Goal: Task Accomplishment & Management: Complete application form

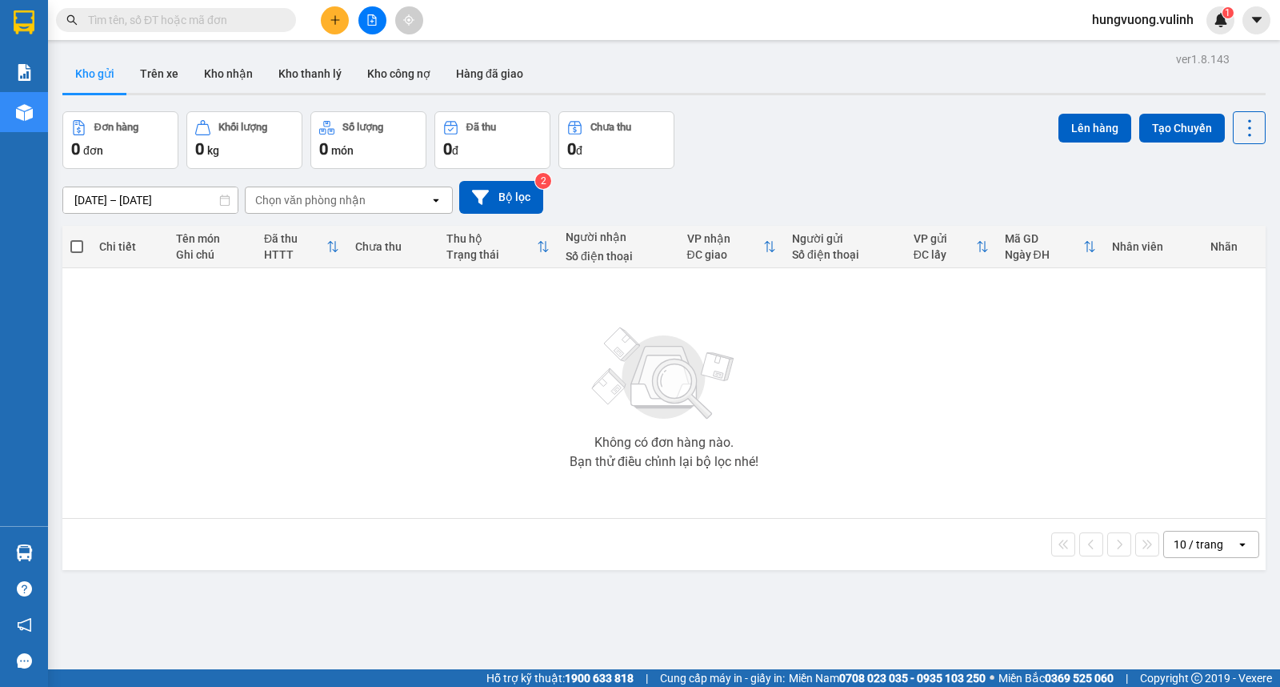
click at [374, 410] on section "Kết quả tìm kiếm ( 0 ) Bộ lọc No Data hungvuong.vulinh 1 Báo cáo BC hàng tồn (t…" at bounding box center [640, 343] width 1280 height 687
click at [338, 26] on button at bounding box center [335, 20] width 28 height 28
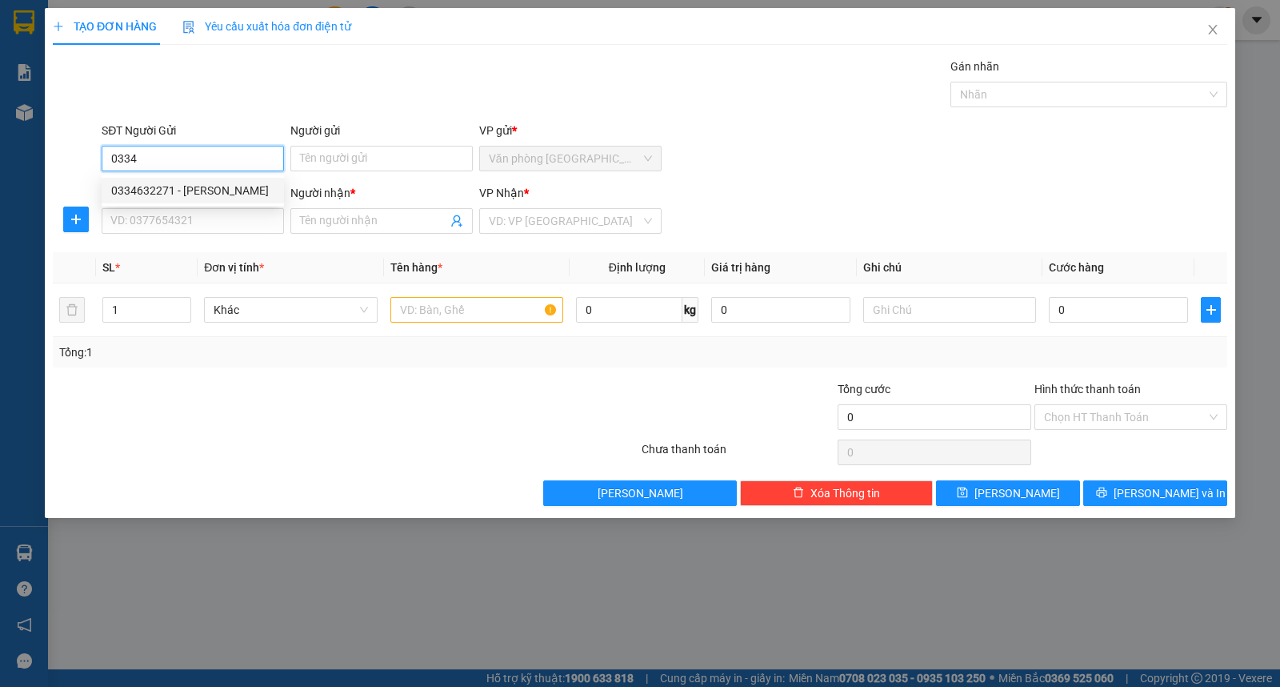
click at [229, 182] on div "0334632271 - [PERSON_NAME]" at bounding box center [192, 191] width 163 height 18
type input "0334632271"
type input "QUÁCH VĂN THỨC"
type input "0869643718"
type input "MAI"
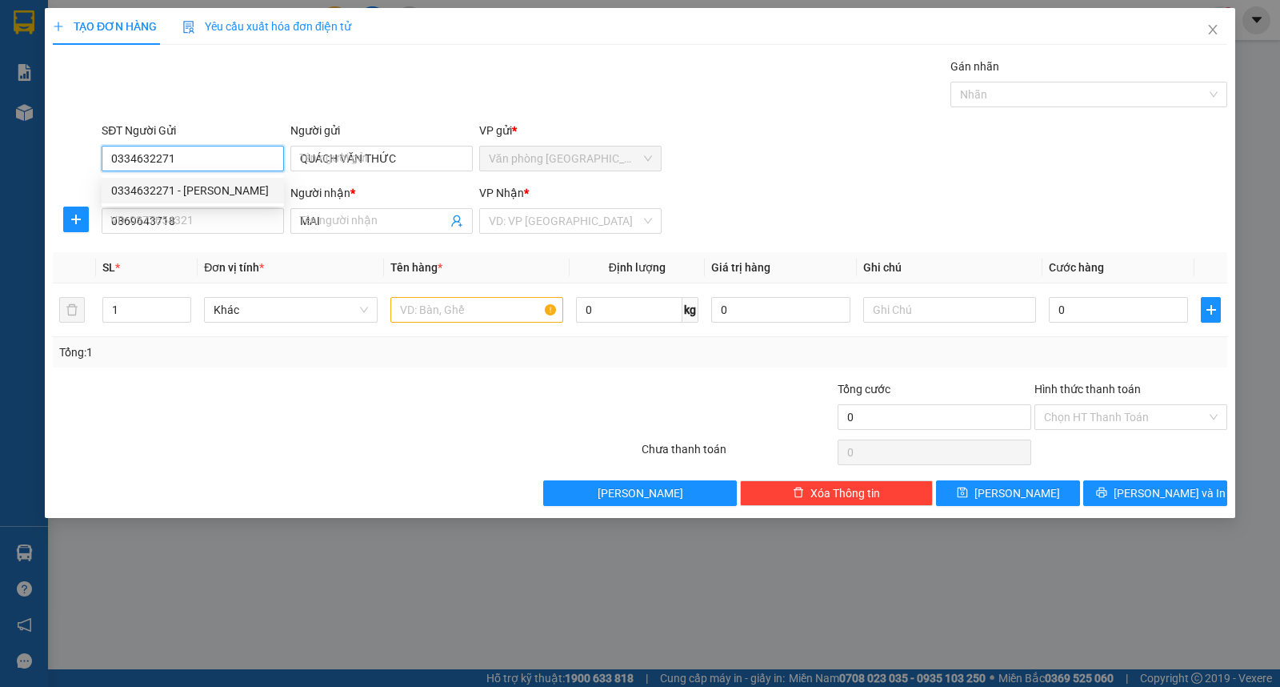
type input "40.000"
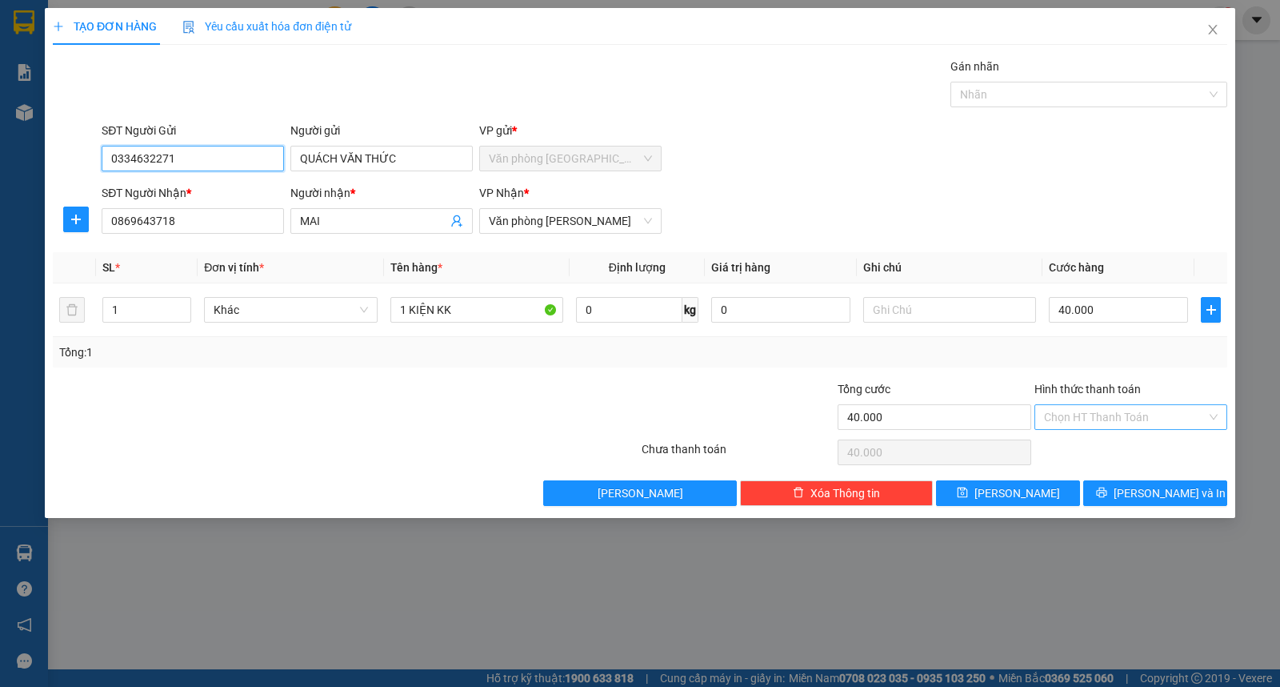
type input "0334632271"
click at [1053, 418] on input "Hình thức thanh toán" at bounding box center [1125, 417] width 162 height 24
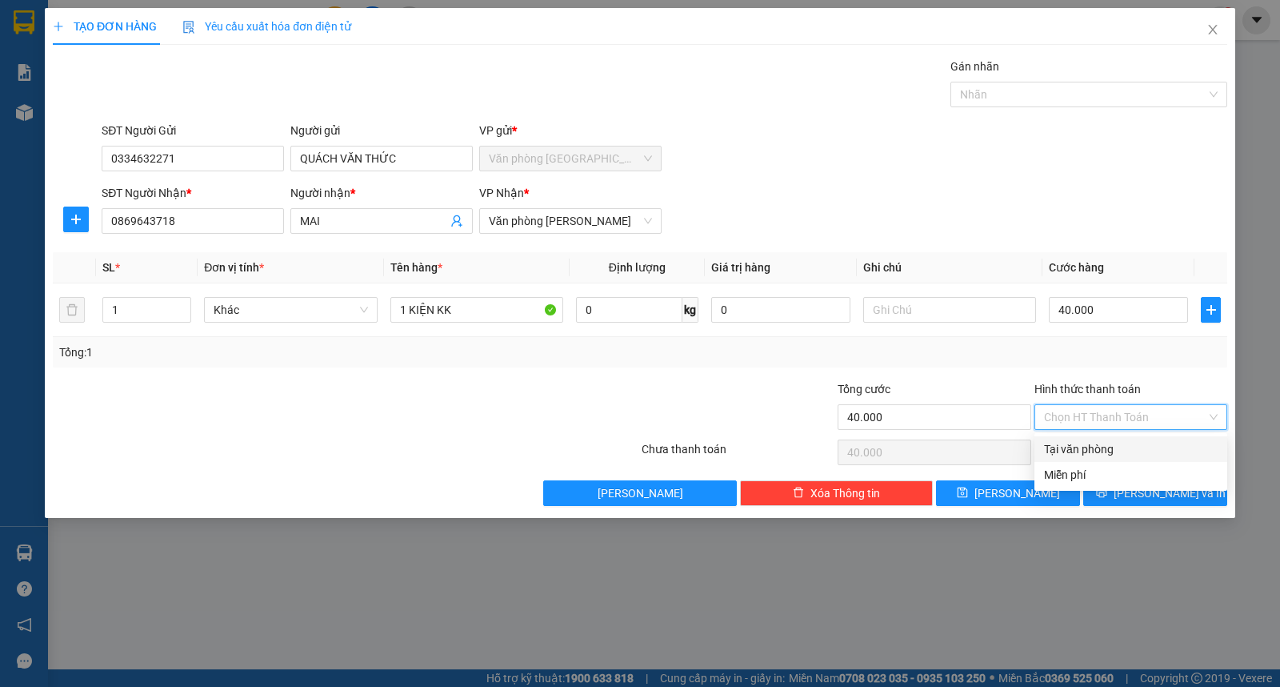
click at [1079, 443] on div "Tại văn phòng" at bounding box center [1131, 449] width 174 height 18
type input "0"
click at [1123, 448] on div "Tại văn phòng" at bounding box center [1131, 449] width 174 height 18
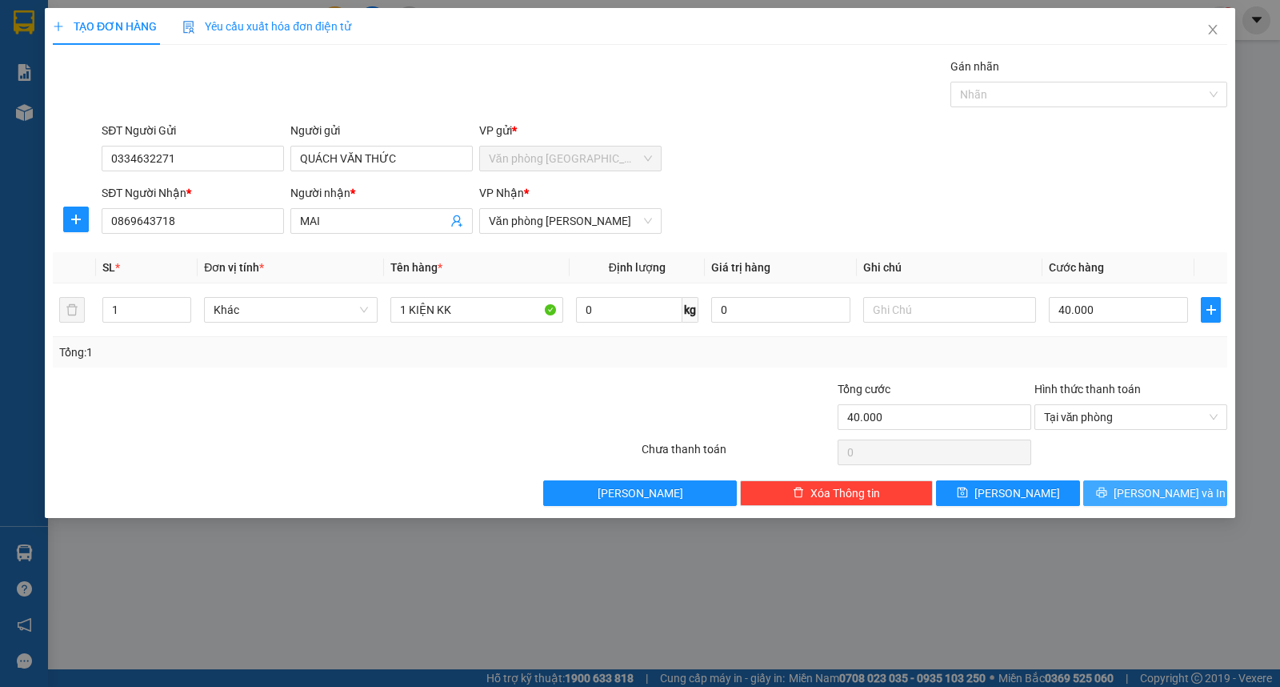
click at [1174, 501] on span "[PERSON_NAME] và In" at bounding box center [1170, 493] width 112 height 18
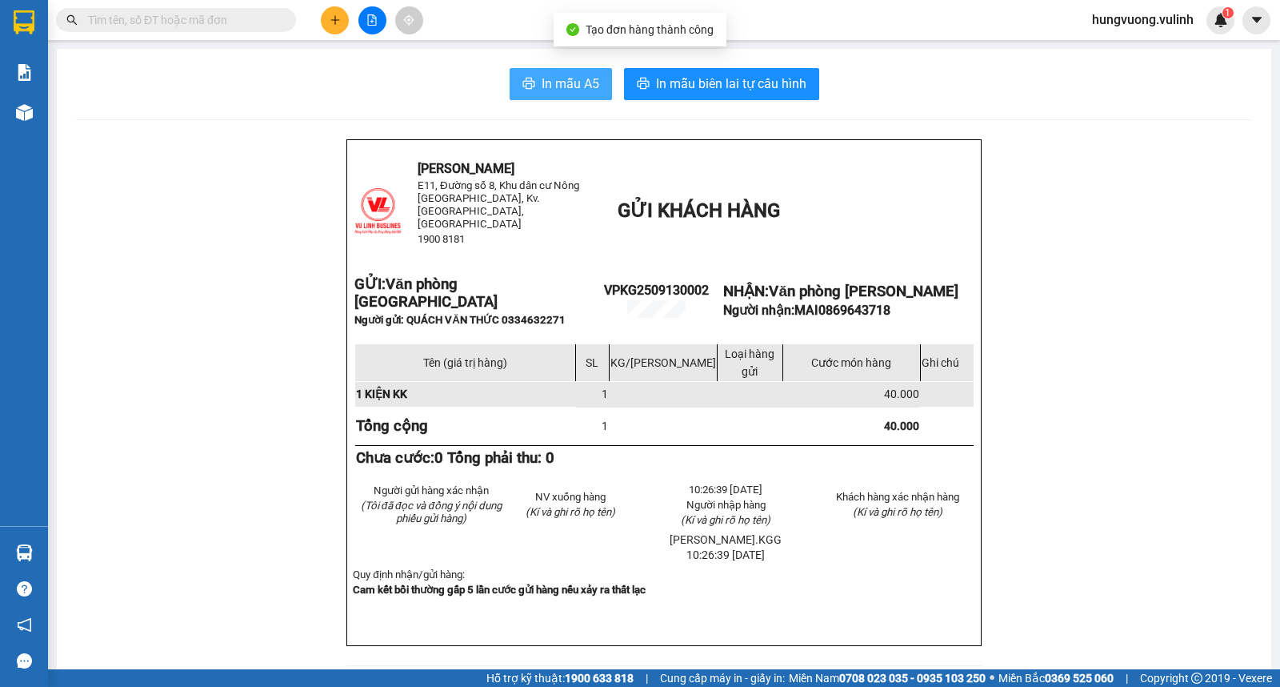
click at [578, 88] on span "In mẫu A5" at bounding box center [571, 84] width 58 height 20
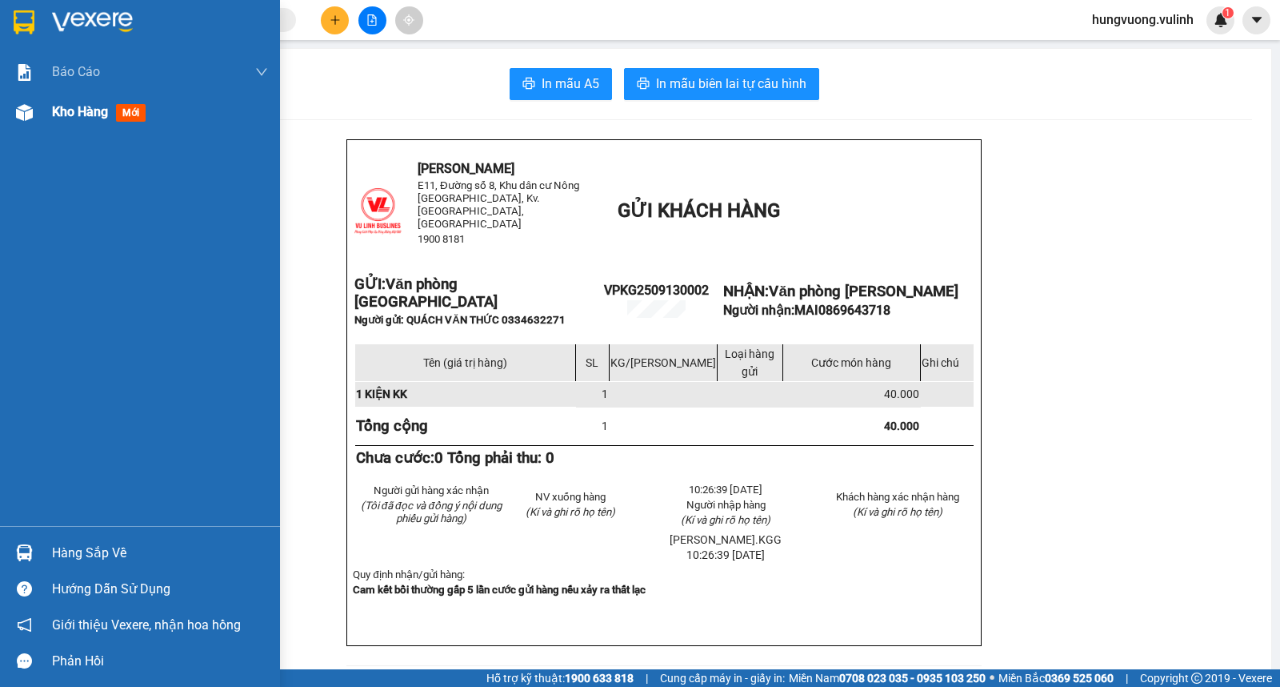
click at [38, 114] on div "Kho hàng mới" at bounding box center [140, 112] width 280 height 40
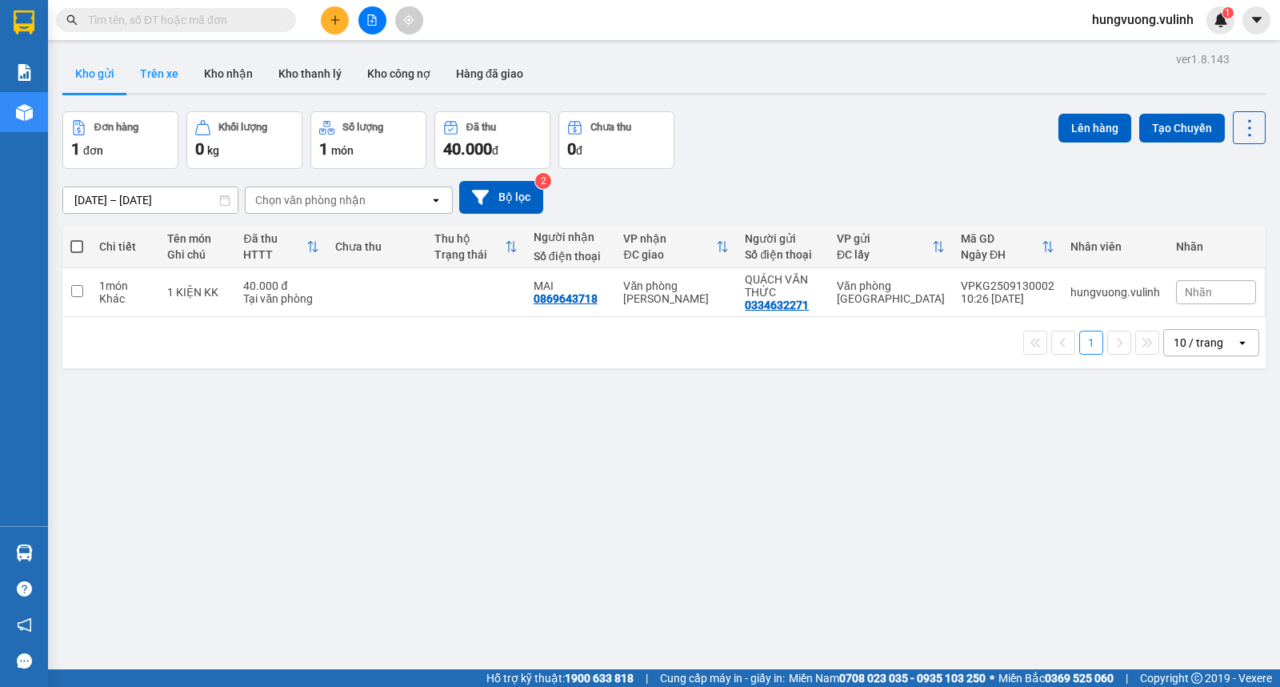
click at [158, 73] on button "Trên xe" at bounding box center [159, 73] width 64 height 38
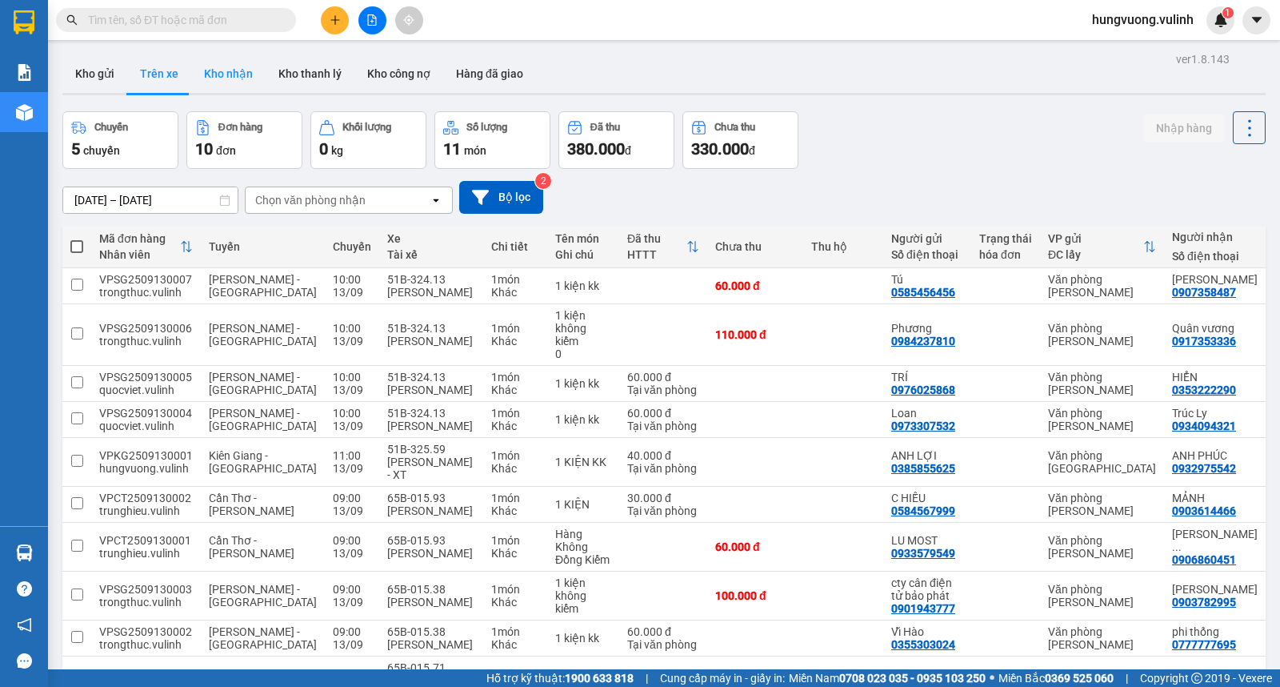
click at [217, 80] on button "Kho nhận" at bounding box center [228, 73] width 74 height 38
